Goal: Communication & Community: Ask a question

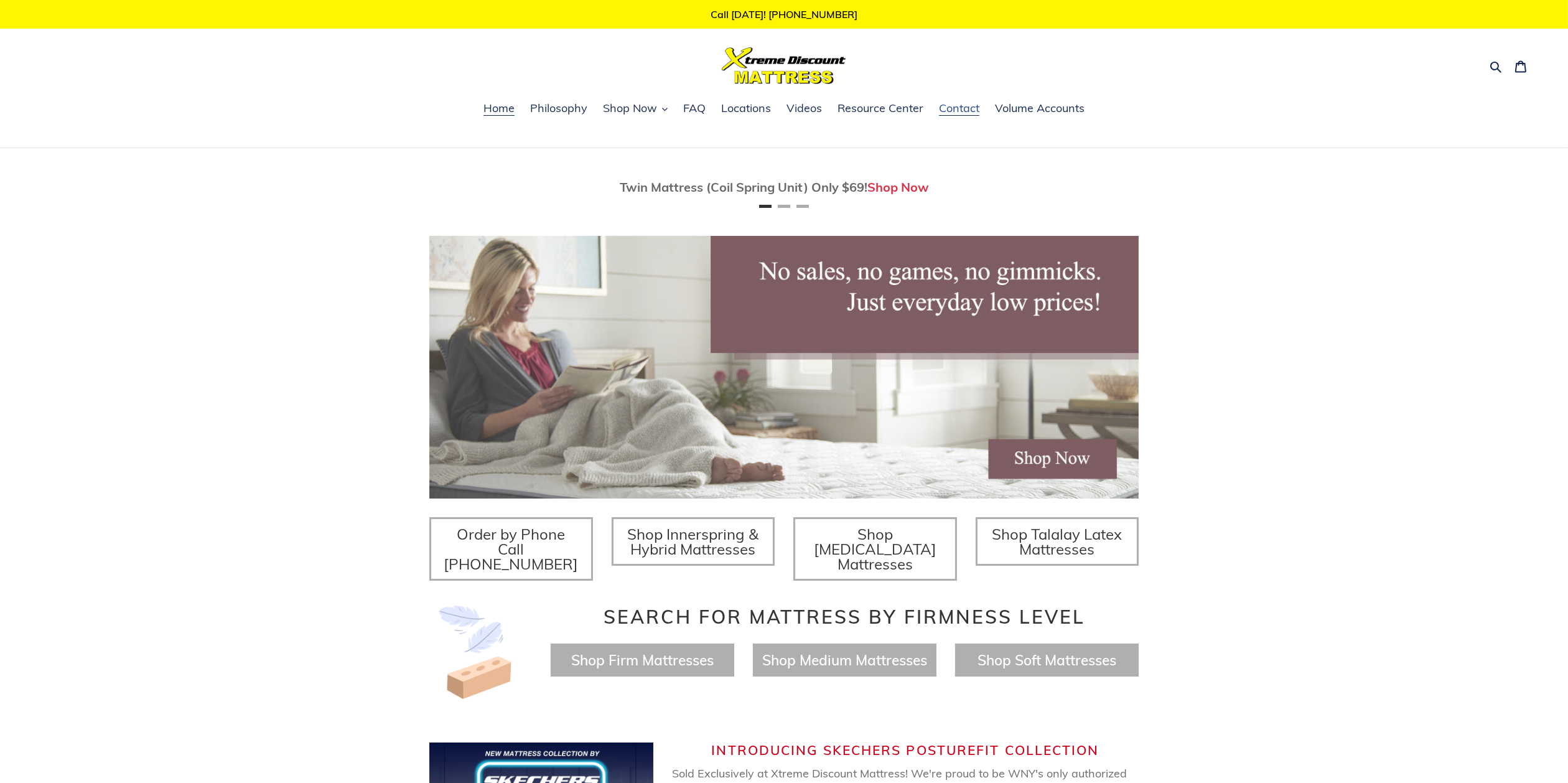
click at [966, 108] on span "Contact" at bounding box center [959, 108] width 41 height 15
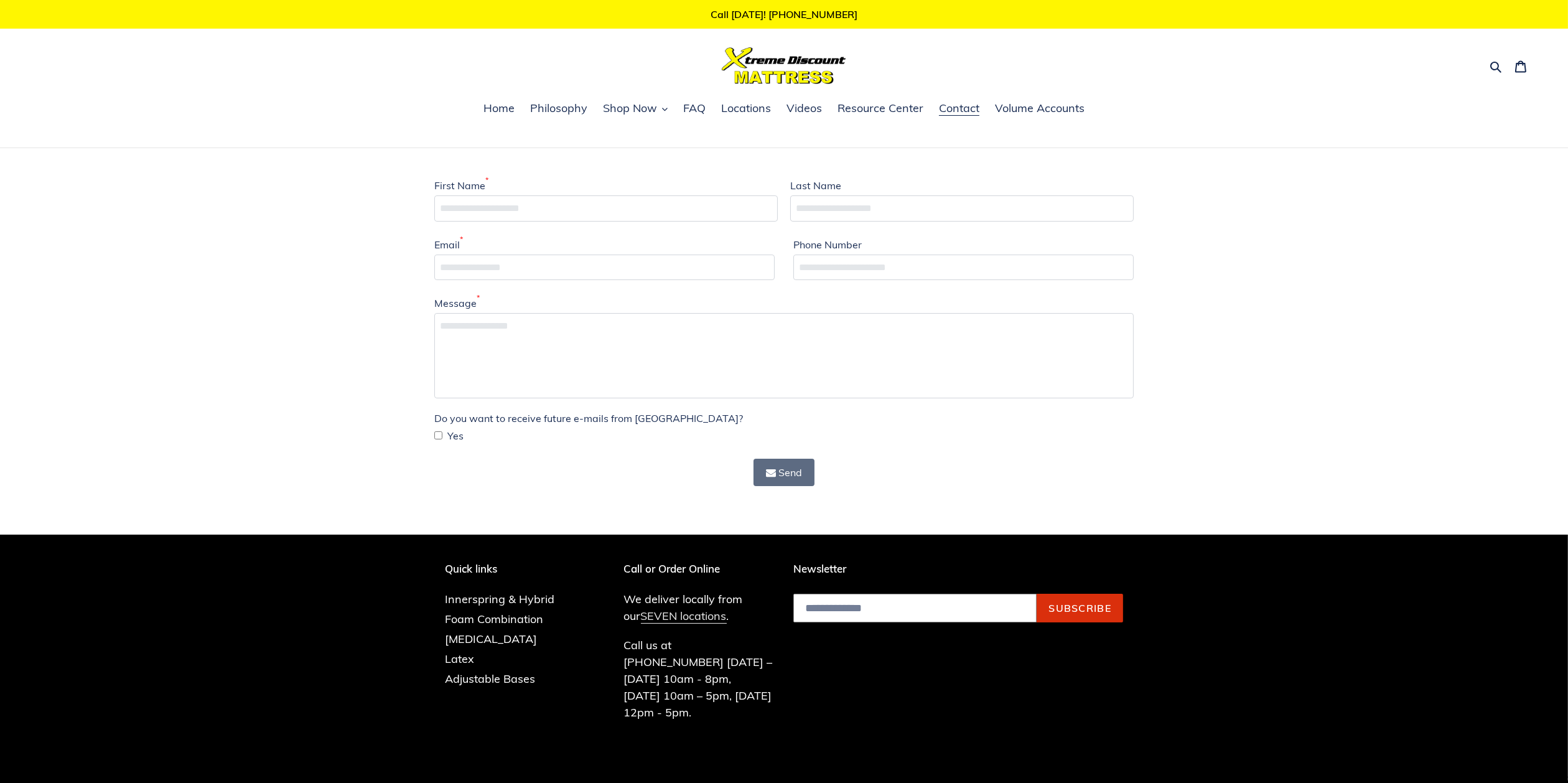
click at [664, 619] on link "SEVEN locations" at bounding box center [683, 616] width 86 height 15
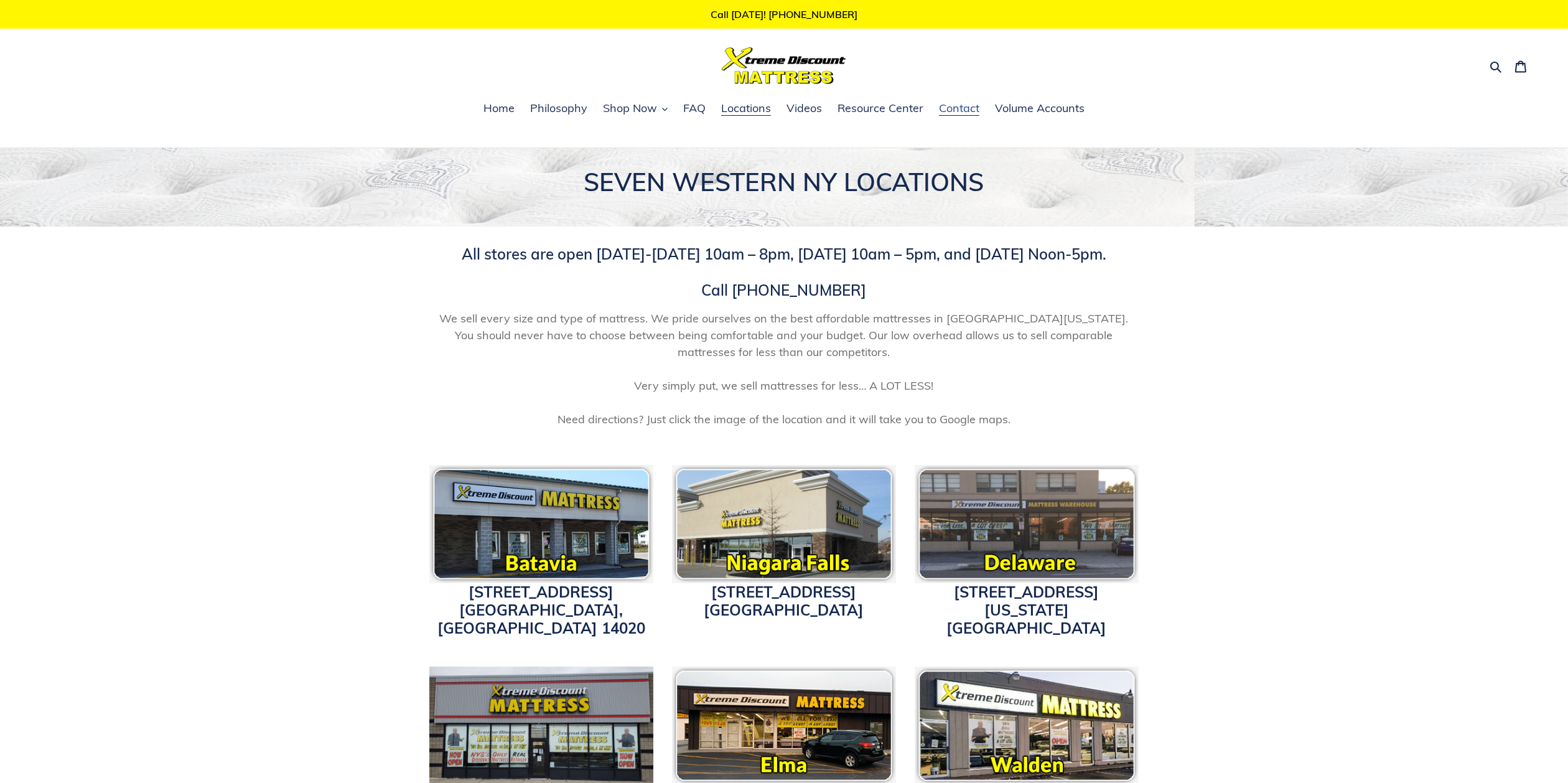
click at [963, 107] on span "Contact" at bounding box center [959, 108] width 41 height 15
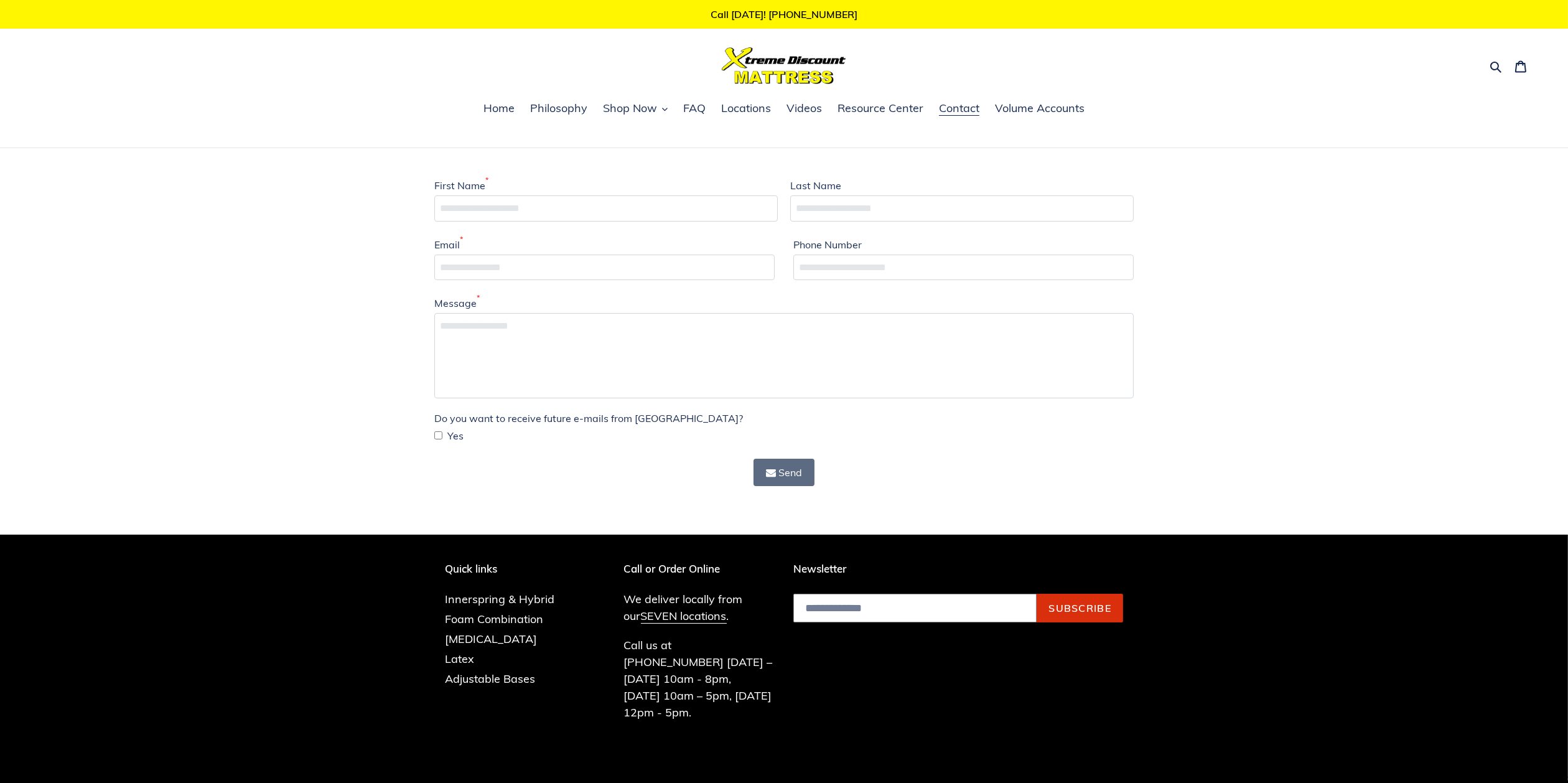
click at [1236, 411] on div "First Name * Last Name Email * Phone Number Message * Do you want to receive fu…" at bounding box center [784, 332] width 1568 height 368
click at [790, 472] on button "Send" at bounding box center [784, 472] width 62 height 27
